Goal: Task Accomplishment & Management: Use online tool/utility

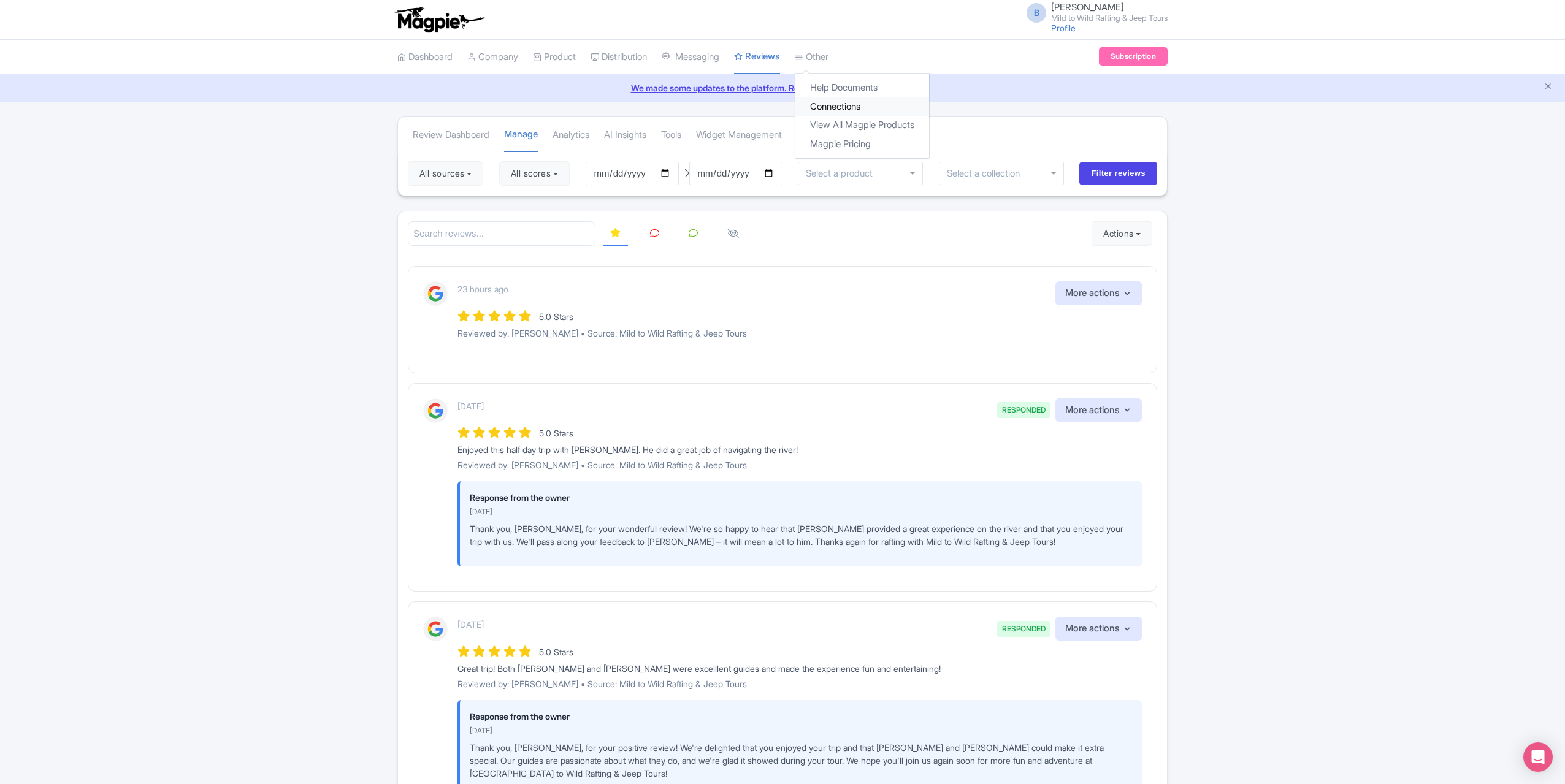
click at [855, 107] on link "Connections" at bounding box center [862, 107] width 134 height 19
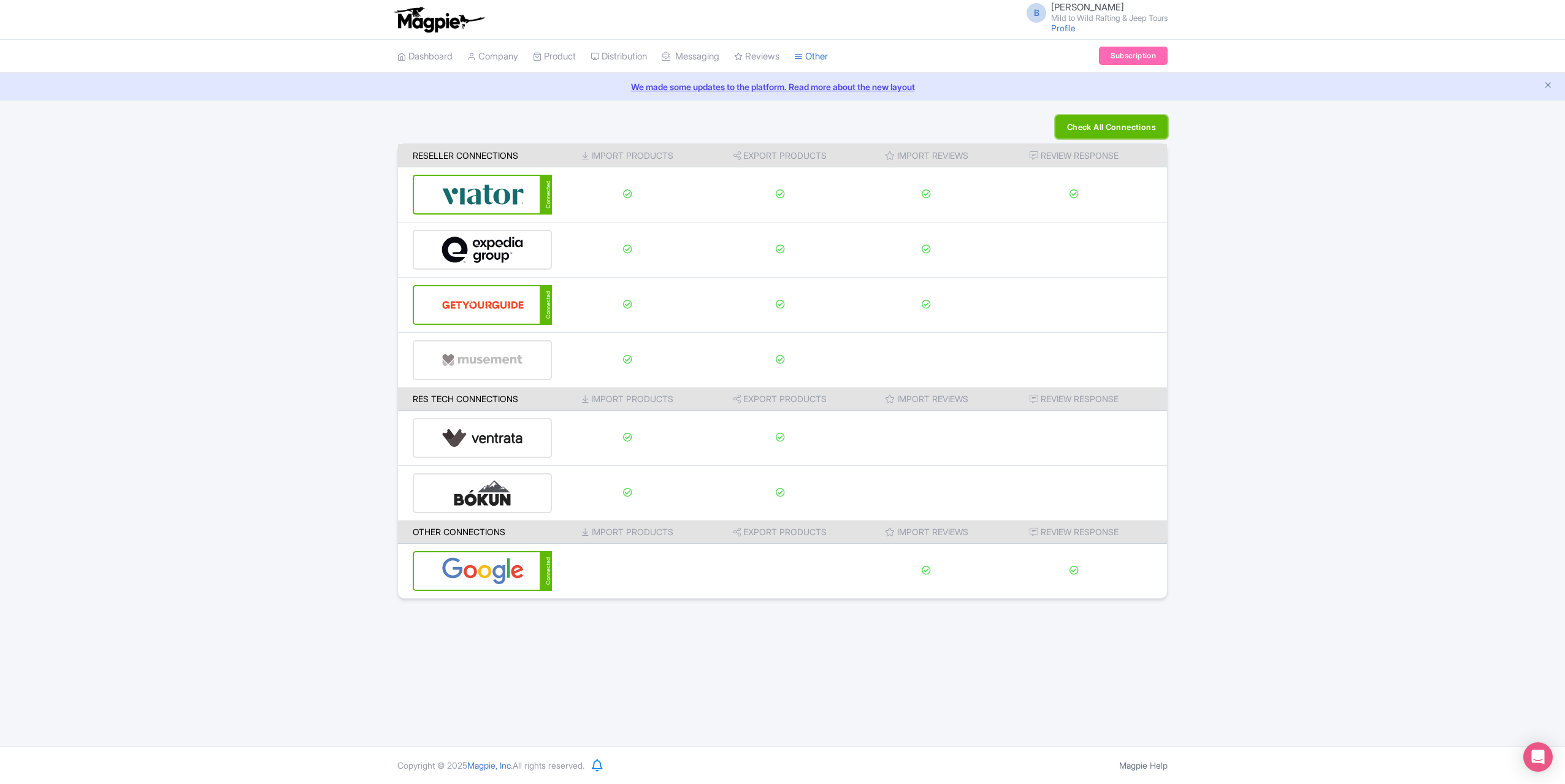
click at [1114, 133] on button "Check All Connections" at bounding box center [1111, 127] width 112 height 24
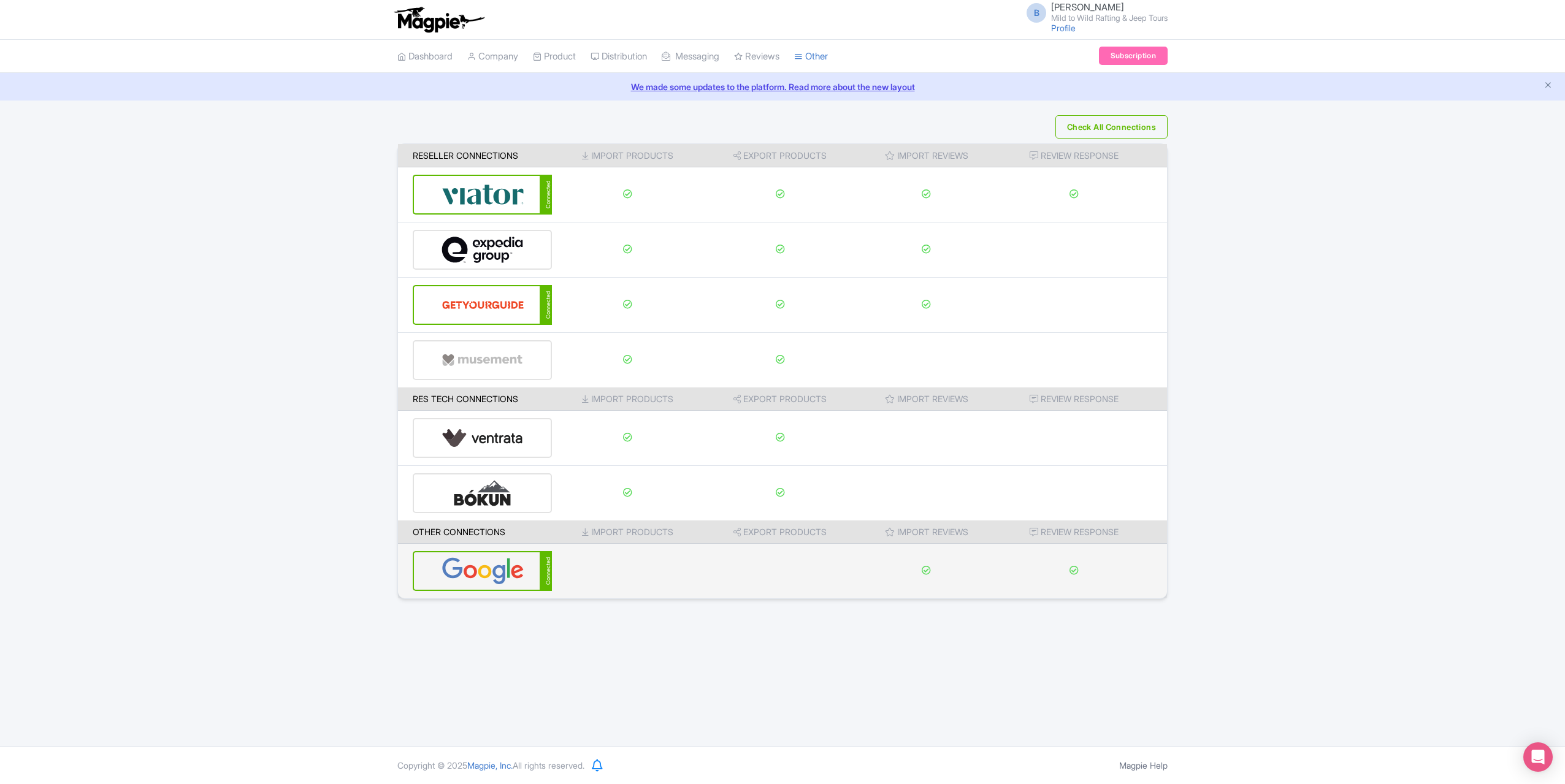
click at [516, 564] on img at bounding box center [482, 571] width 82 height 37
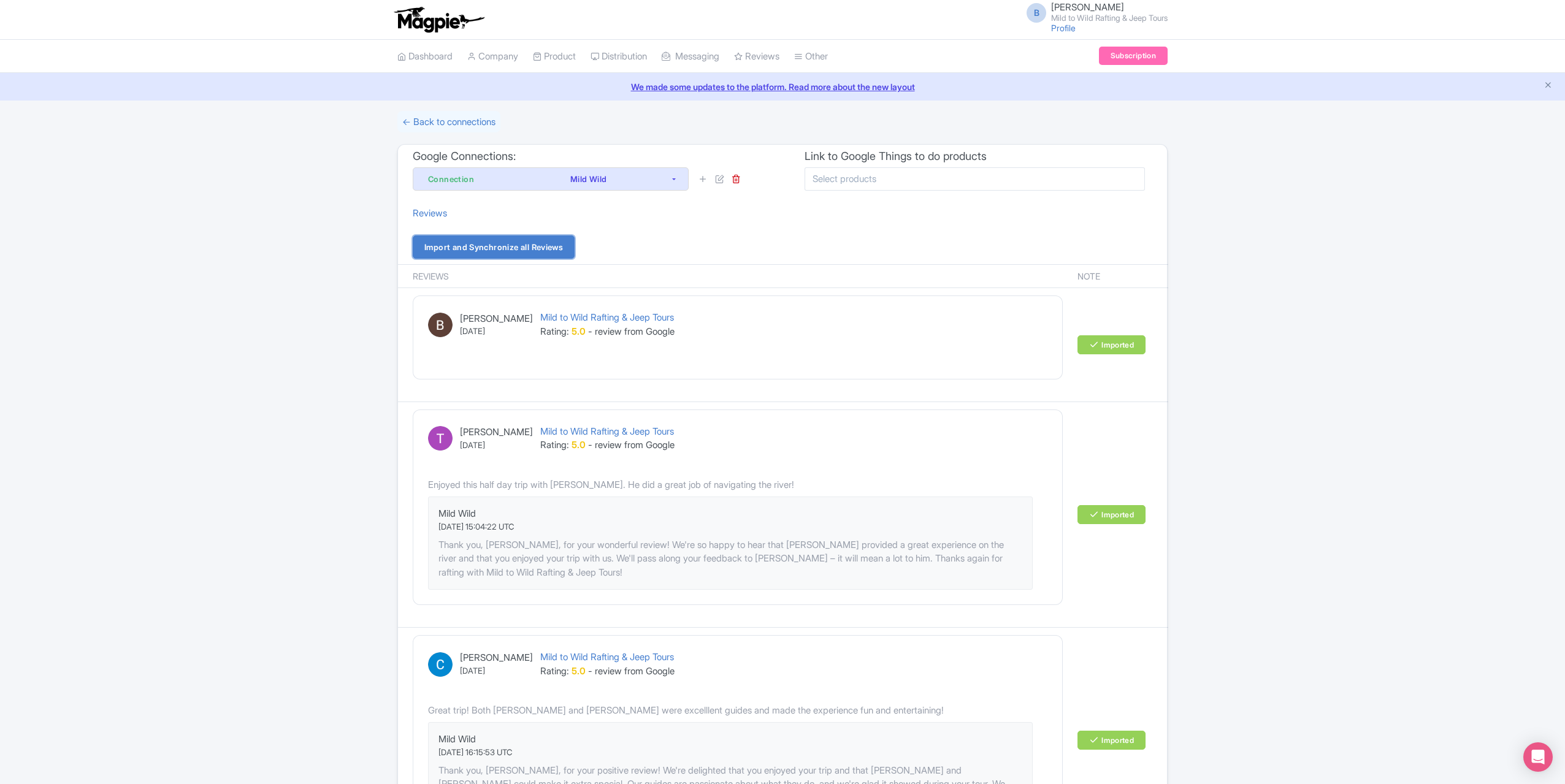
click at [546, 241] on link "Import and Synchronize all Reviews" at bounding box center [494, 247] width 162 height 24
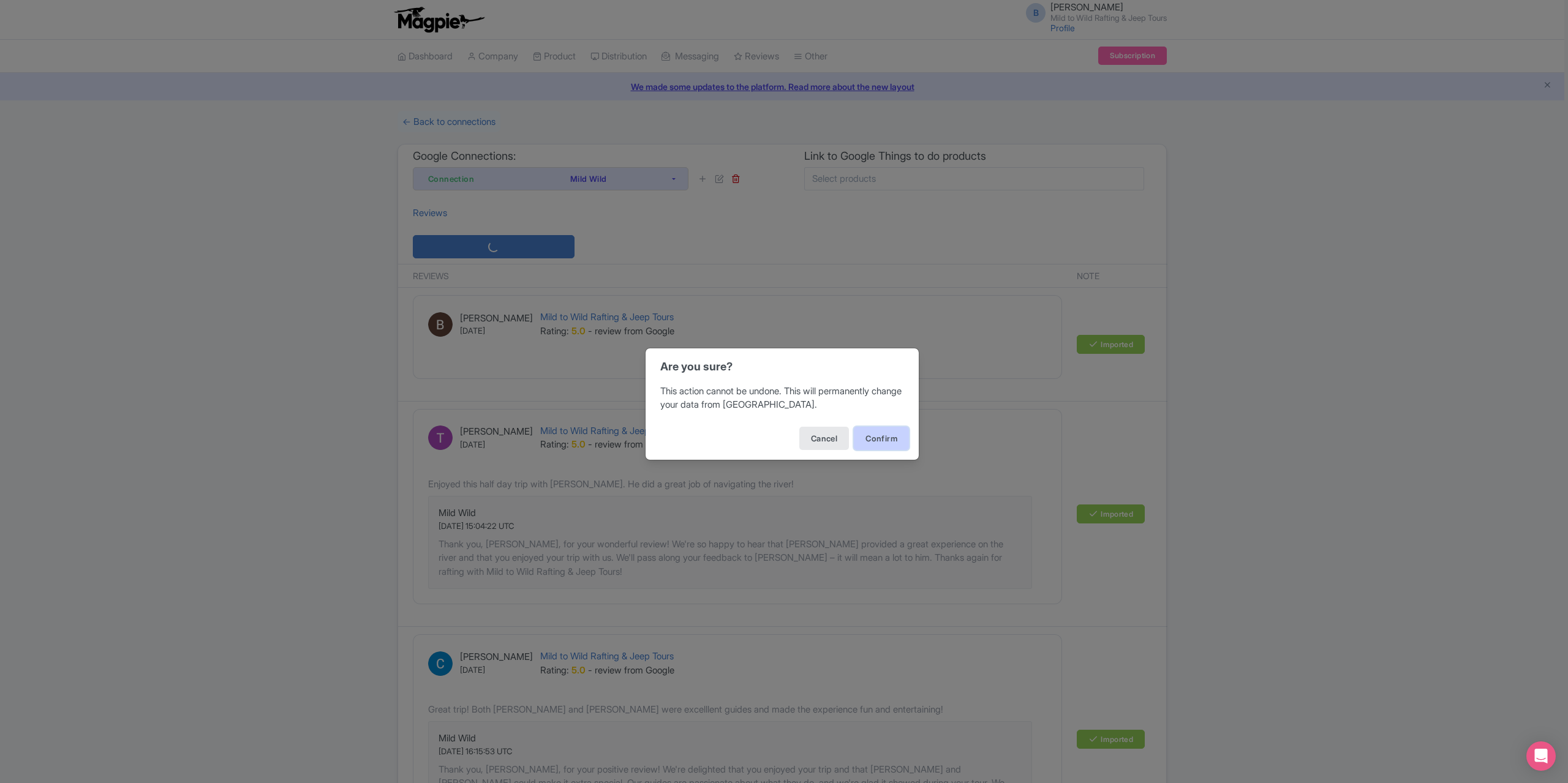
click at [895, 435] on button "Confirm" at bounding box center [882, 438] width 55 height 24
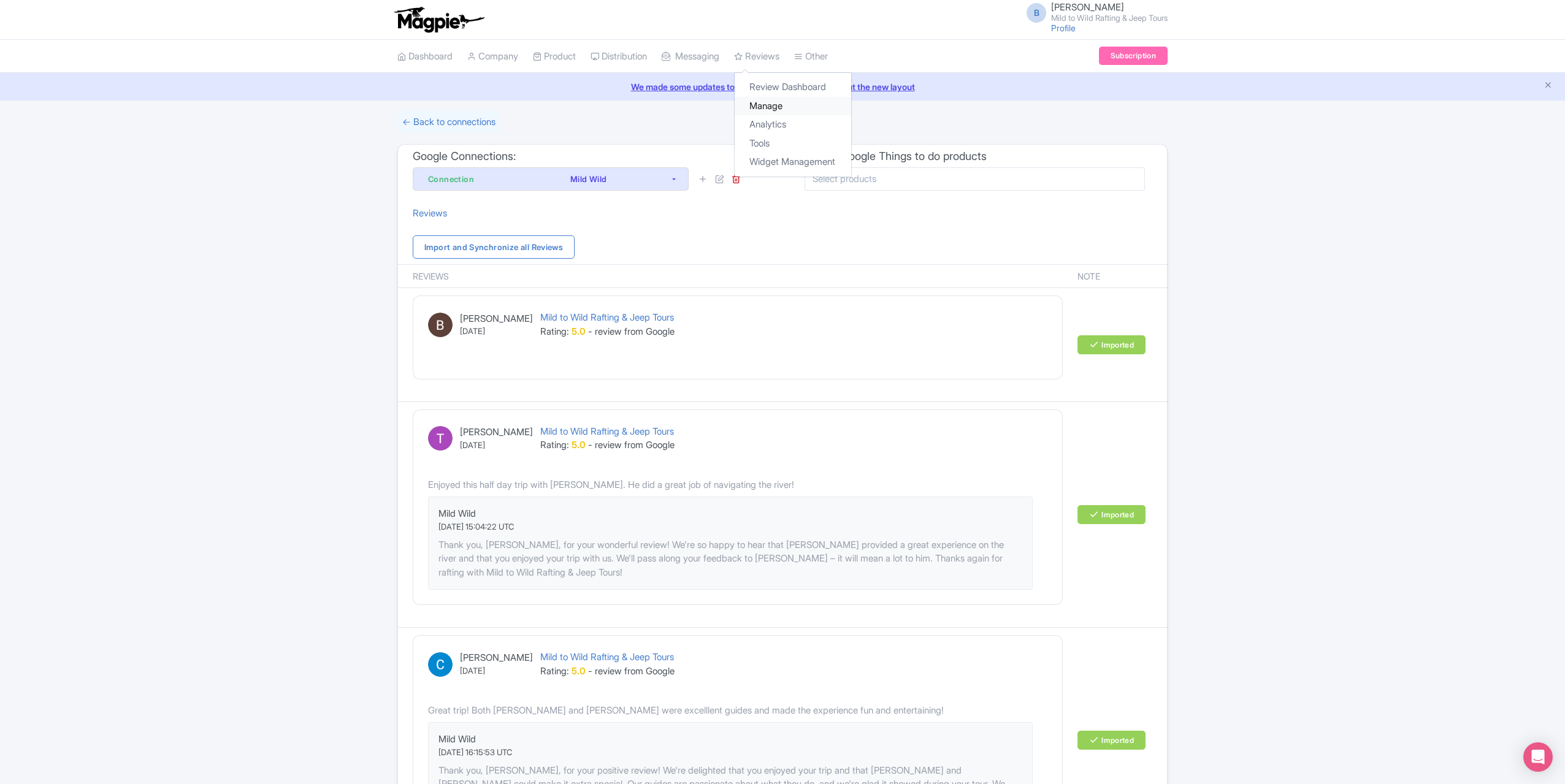
click at [786, 108] on link "Manage" at bounding box center [792, 106] width 117 height 19
